Goal: Information Seeking & Learning: Learn about a topic

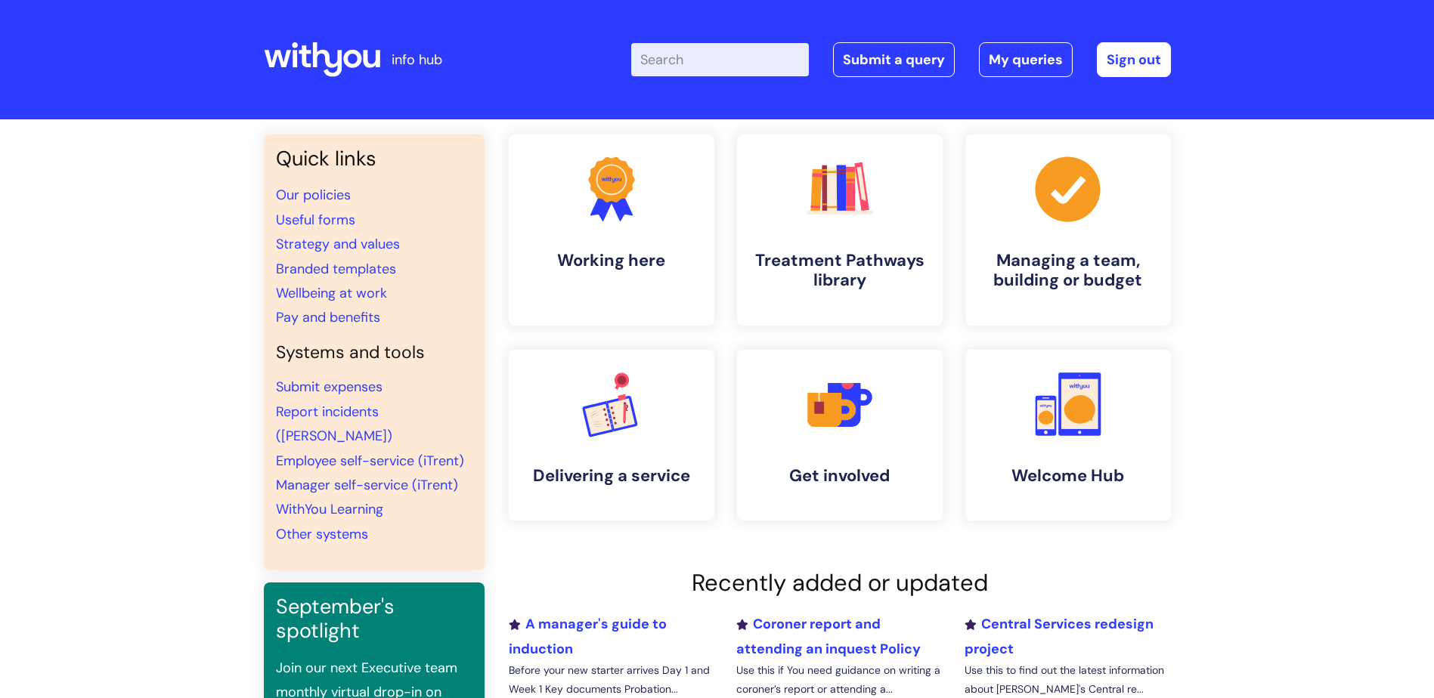
click at [695, 56] on input "Enter your search term here..." at bounding box center [720, 59] width 178 height 33
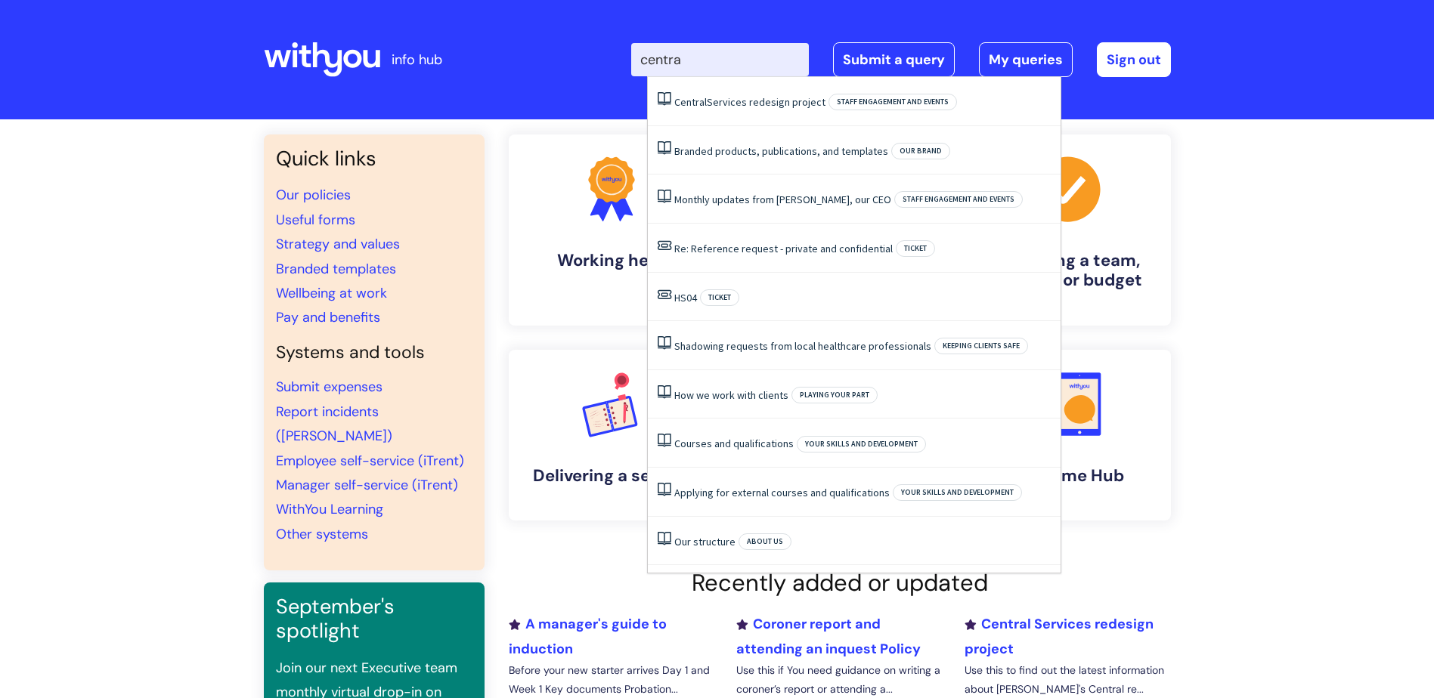
type input "central"
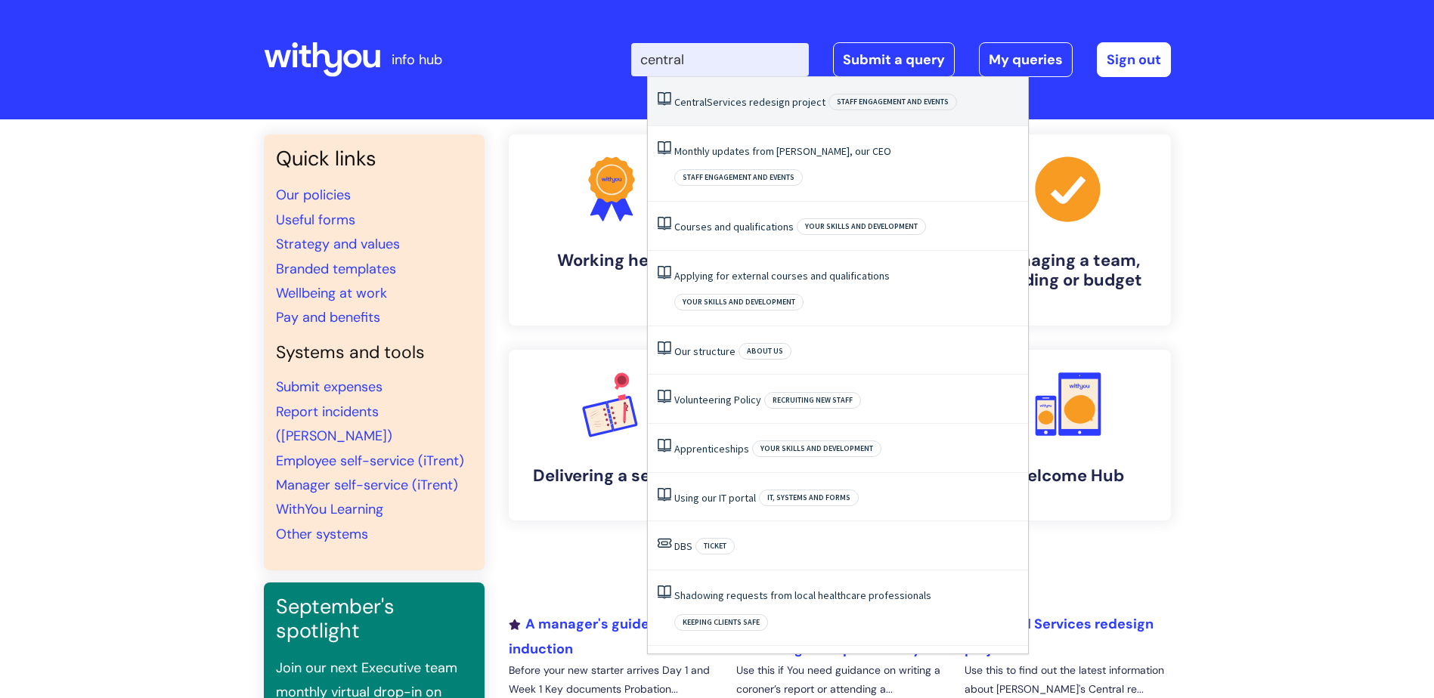
click at [745, 104] on link "Central Services redesign project" at bounding box center [749, 102] width 151 height 14
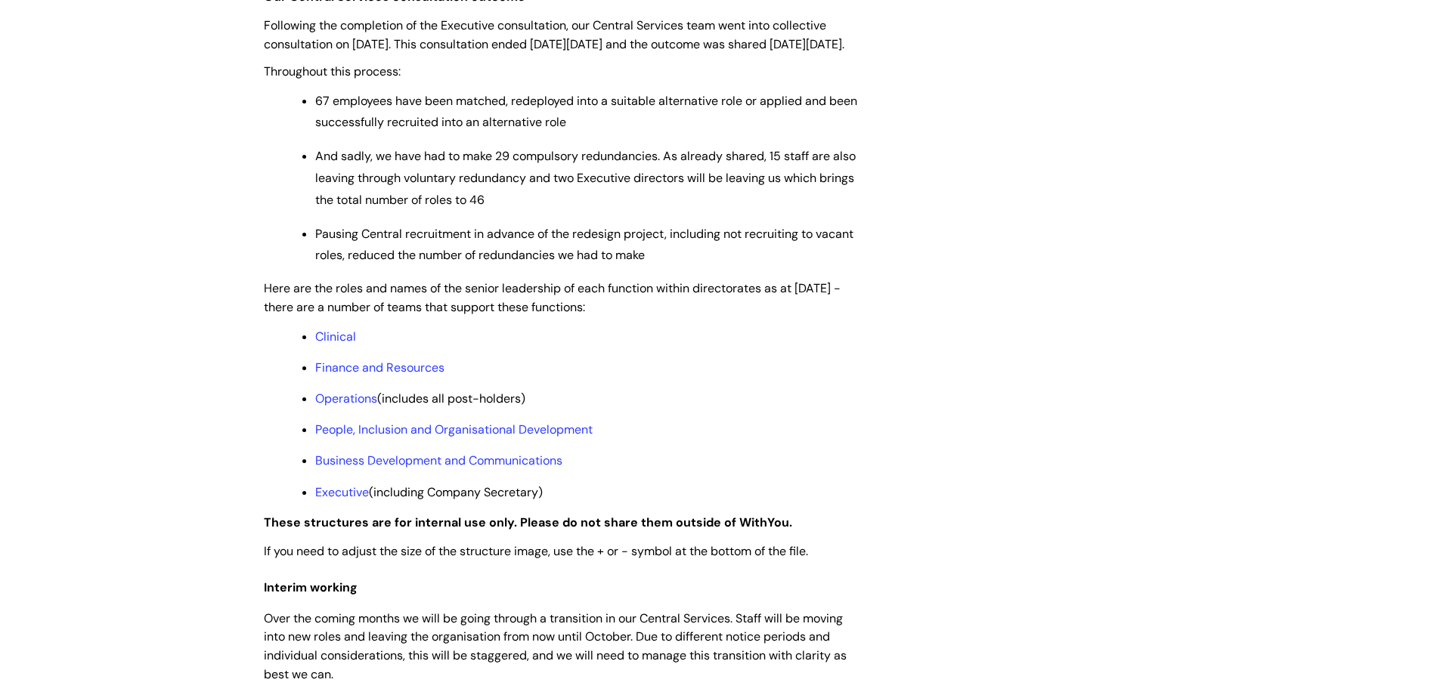
scroll to position [1058, 0]
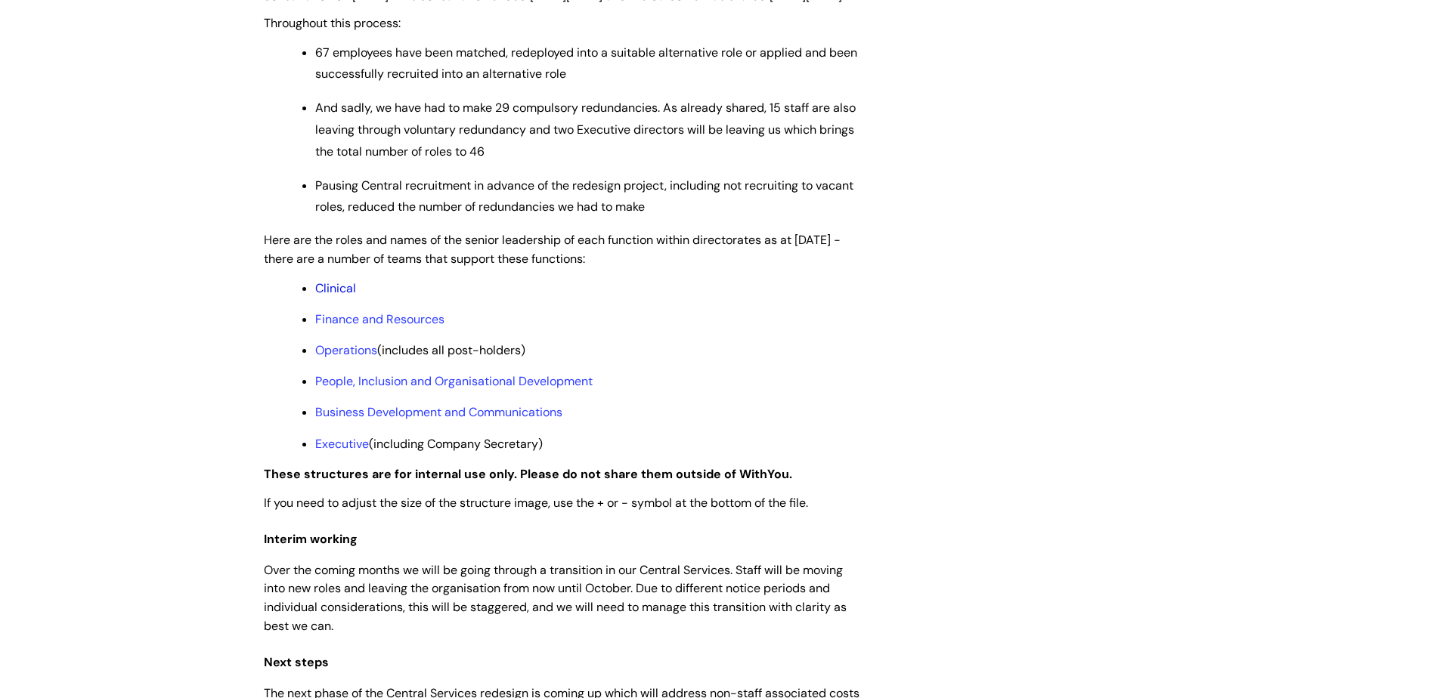
click at [337, 296] on link "Clinical" at bounding box center [335, 288] width 41 height 16
